Goal: Task Accomplishment & Management: Use online tool/utility

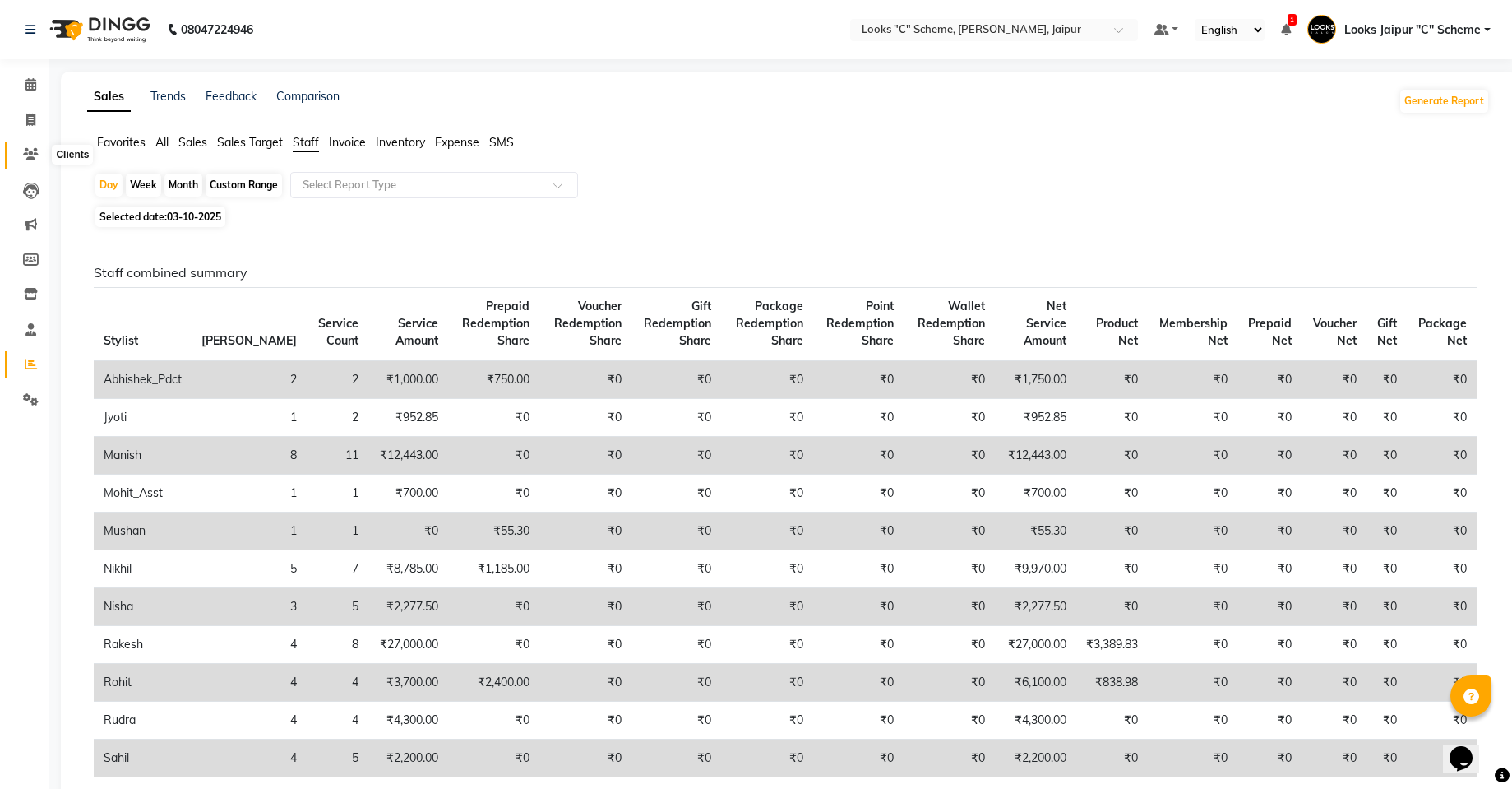
drag, startPoint x: 30, startPoint y: 148, endPoint x: 59, endPoint y: 149, distance: 29.0
click at [31, 151] on icon at bounding box center [30, 154] width 15 height 13
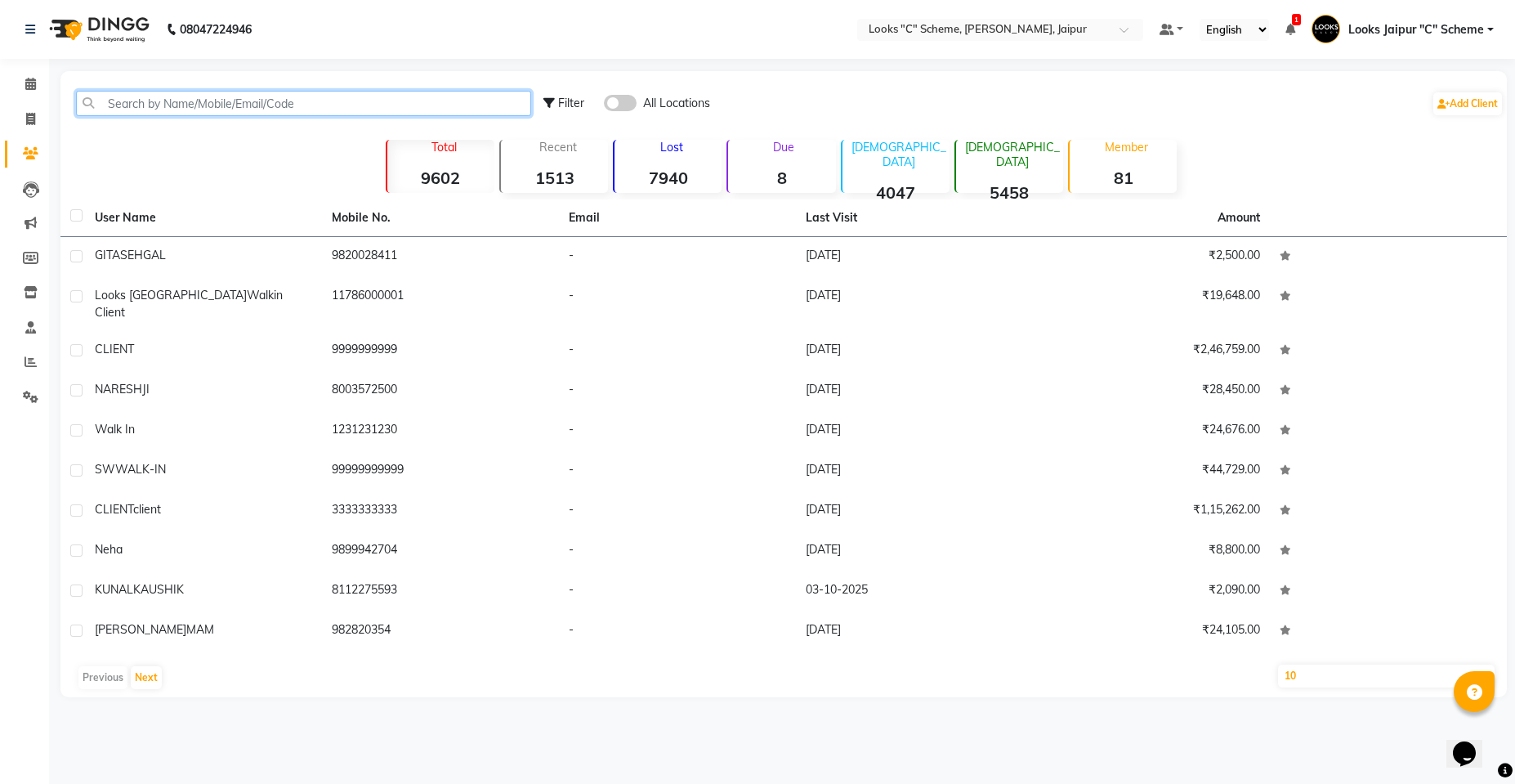
click at [198, 95] on input "text" at bounding box center [303, 104] width 456 height 25
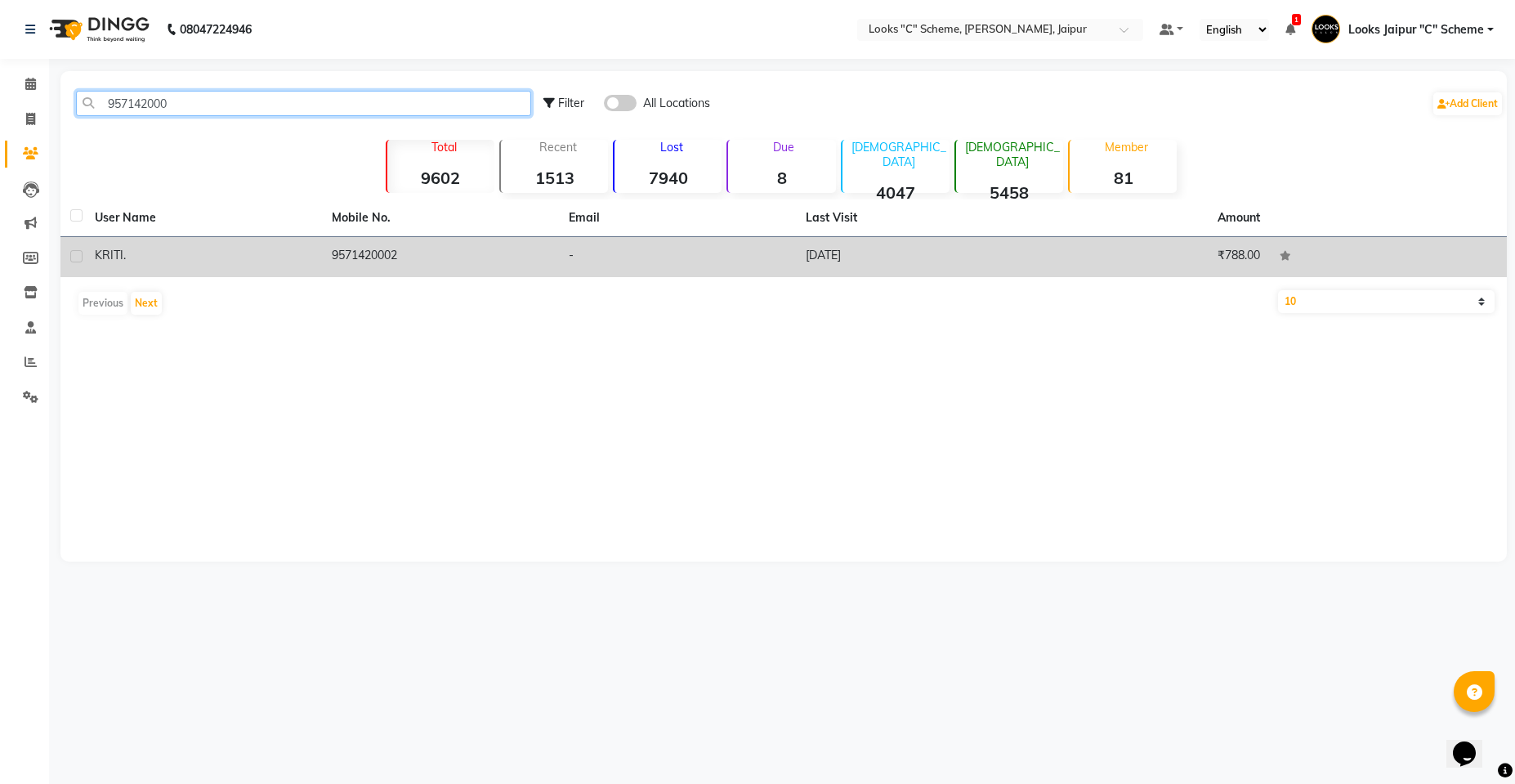
type input "957142000"
click at [572, 238] on td "-" at bounding box center [677, 257] width 237 height 40
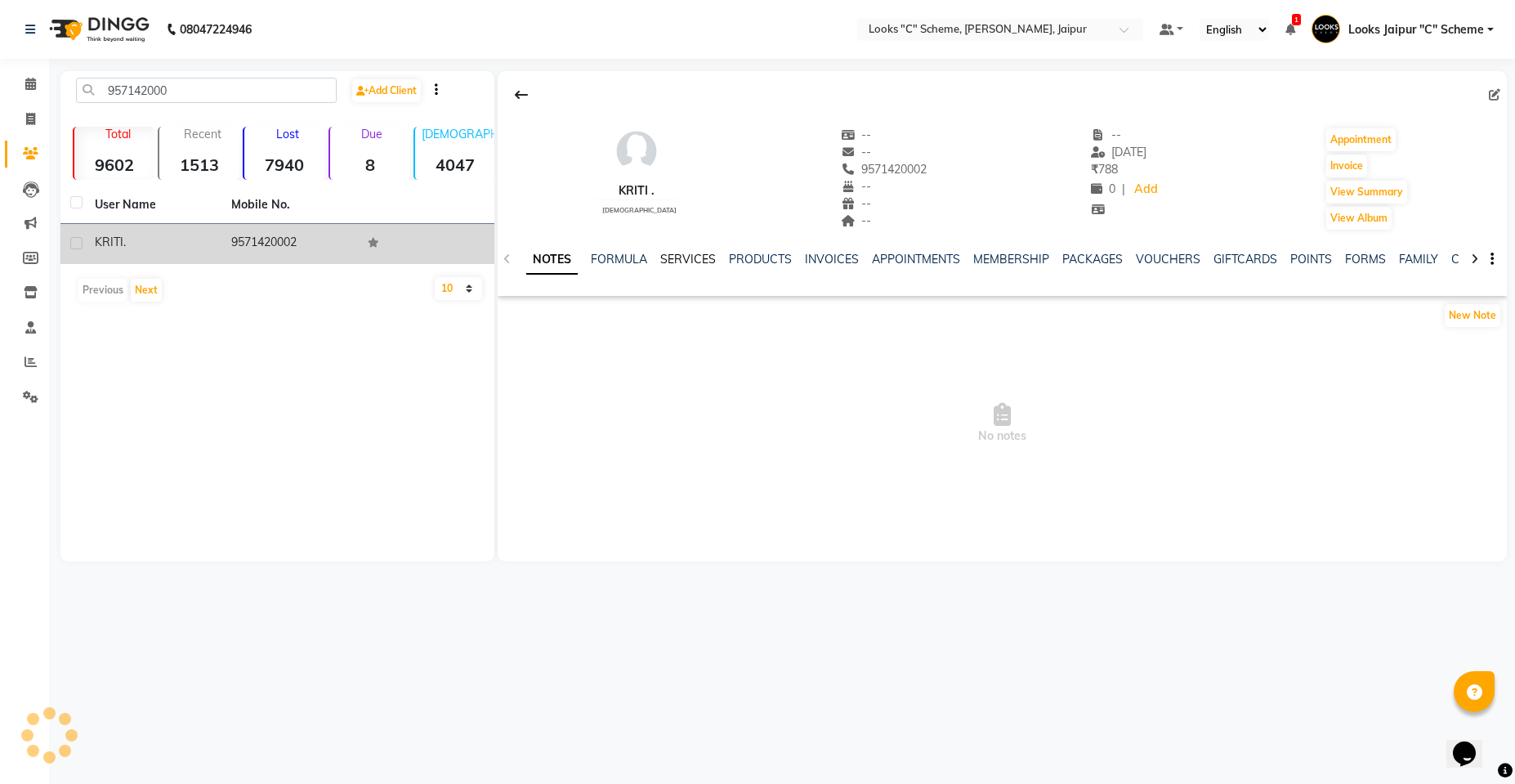
click at [696, 256] on link "SERVICES" at bounding box center [688, 259] width 56 height 14
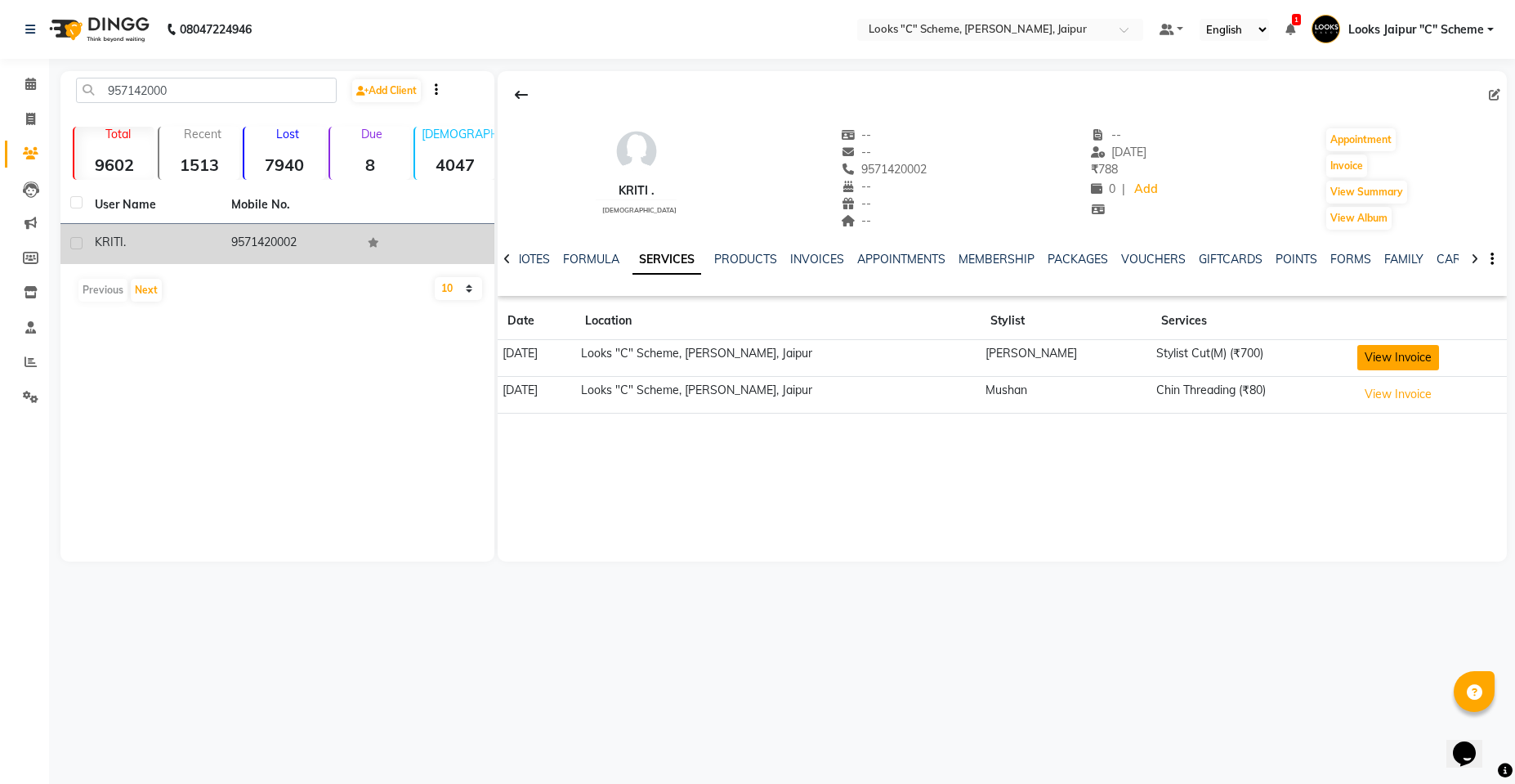
click at [1386, 356] on button "View Invoice" at bounding box center [1398, 358] width 82 height 25
click at [1358, 345] on button "View Invoice" at bounding box center [1398, 358] width 82 height 25
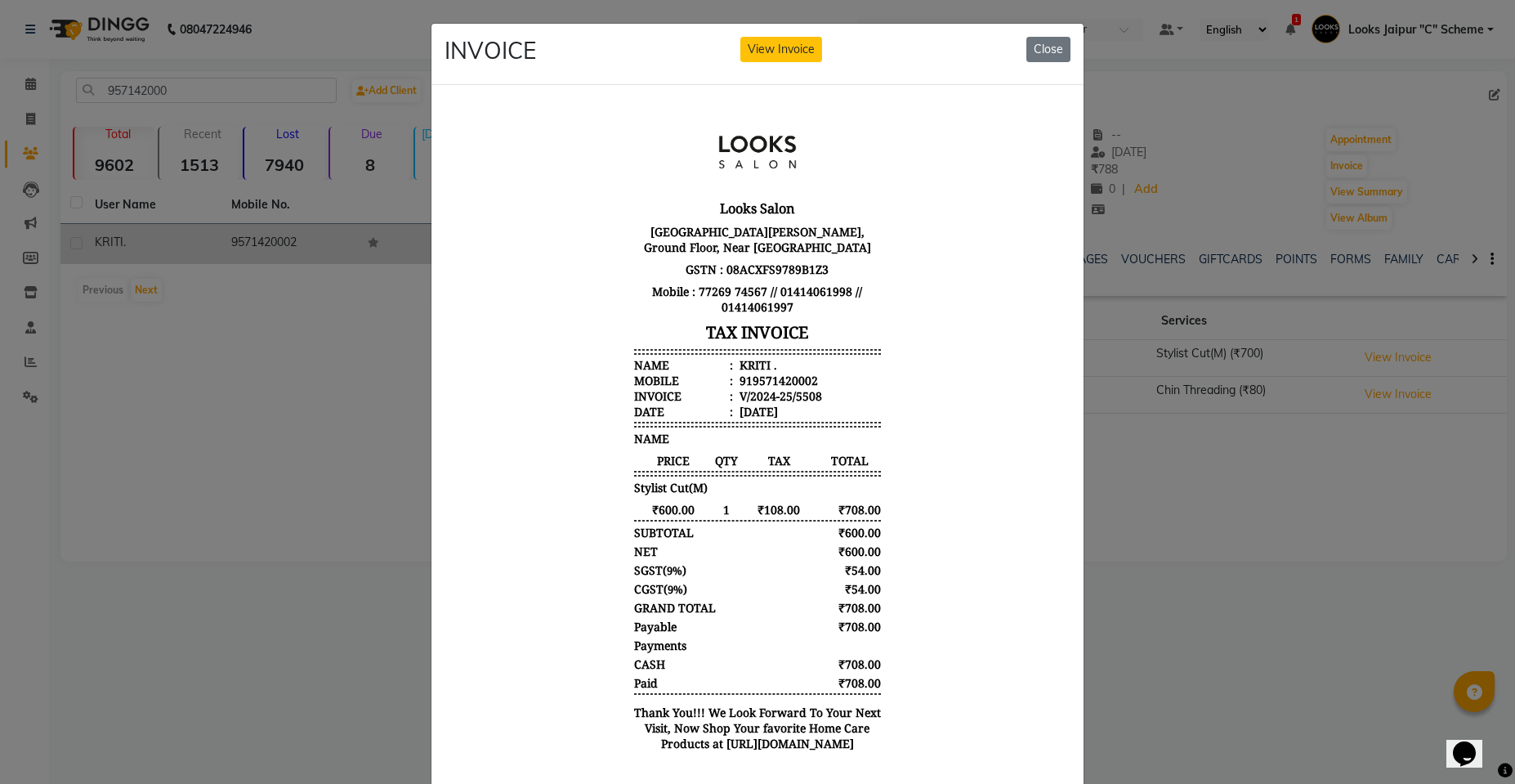
click at [740, 37] on button "View Invoice" at bounding box center [781, 50] width 82 height 25
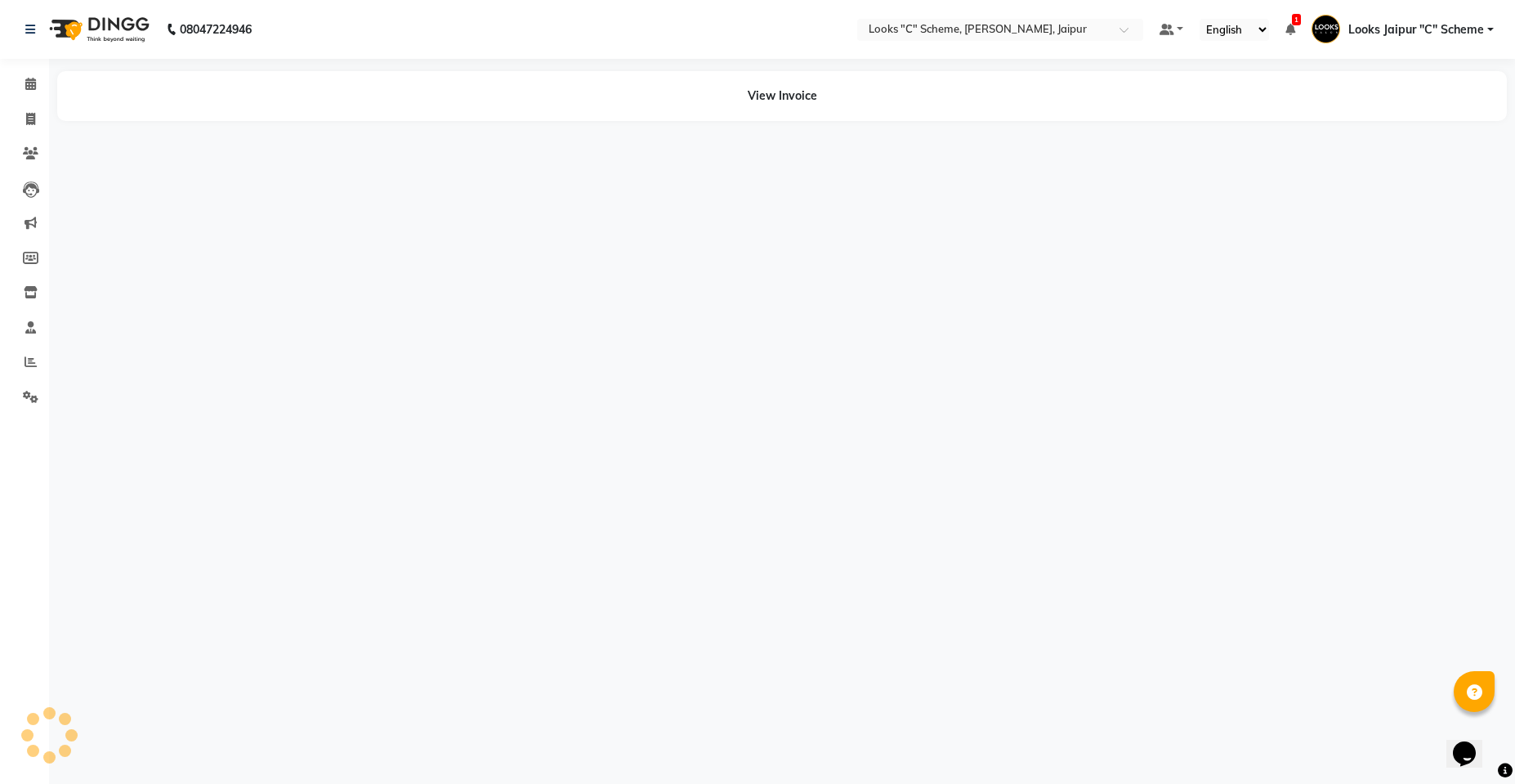
click at [740, 0] on button "View Invoice" at bounding box center [781, 8] width 82 height 25
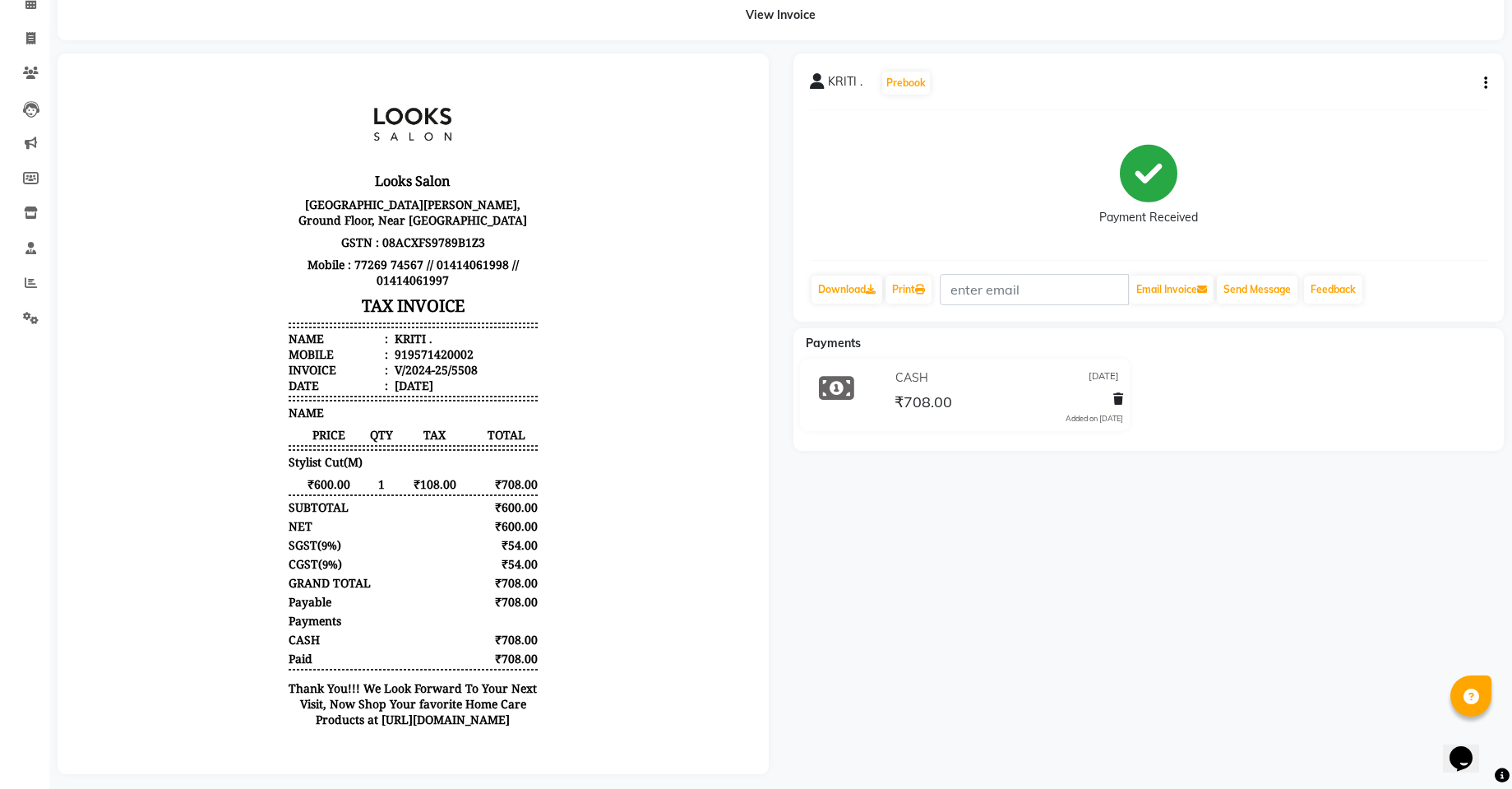
scroll to position [103, 0]
